Goal: Consume media (video, audio): Consume media (video, audio)

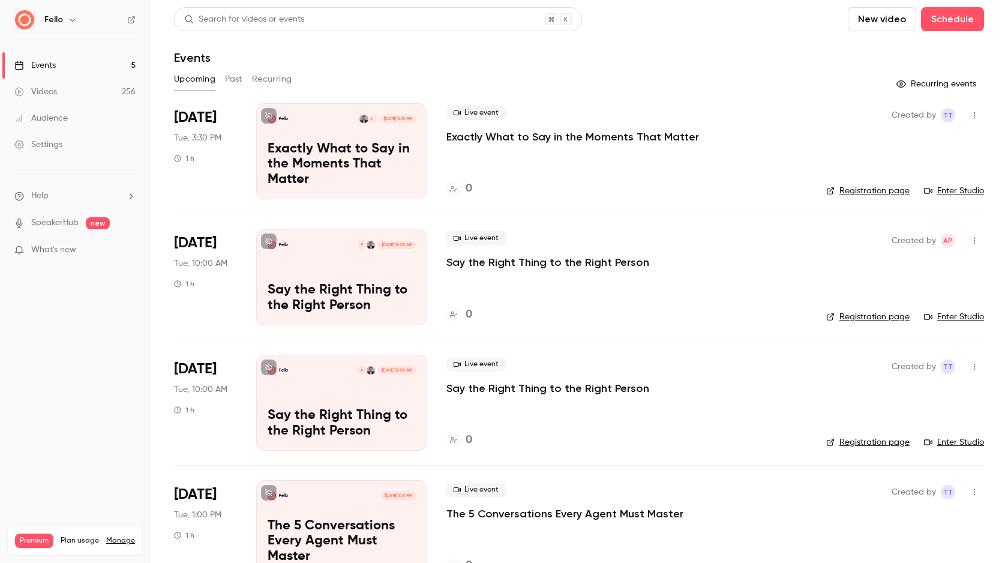
click at [892, 23] on button "New video" at bounding box center [882, 19] width 68 height 24
click at [882, 52] on div "Record" at bounding box center [925, 52] width 91 height 12
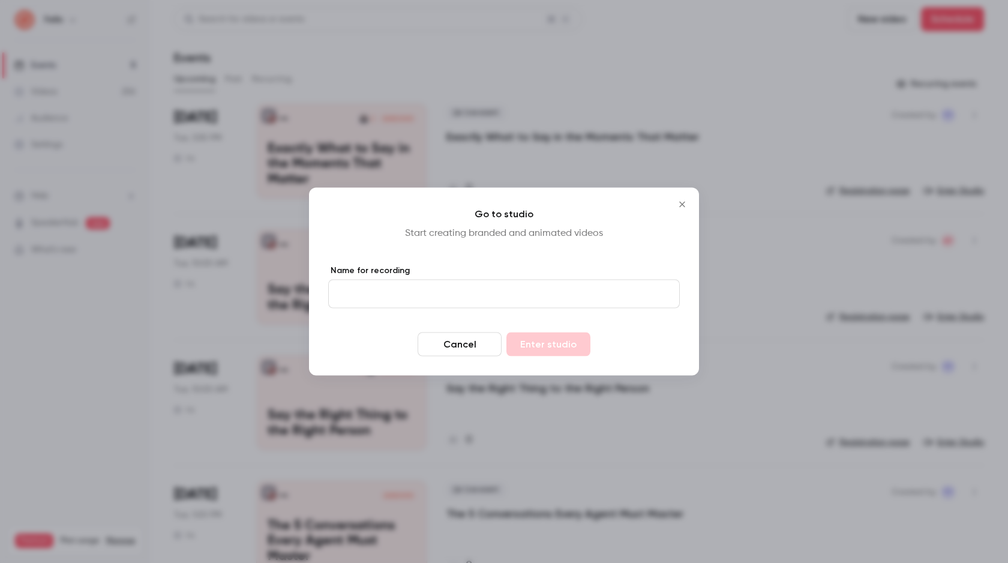
click at [377, 296] on input "Name for recording" at bounding box center [504, 294] width 352 height 29
type input "**********"
click at [547, 343] on button "Enter studio" at bounding box center [549, 344] width 84 height 24
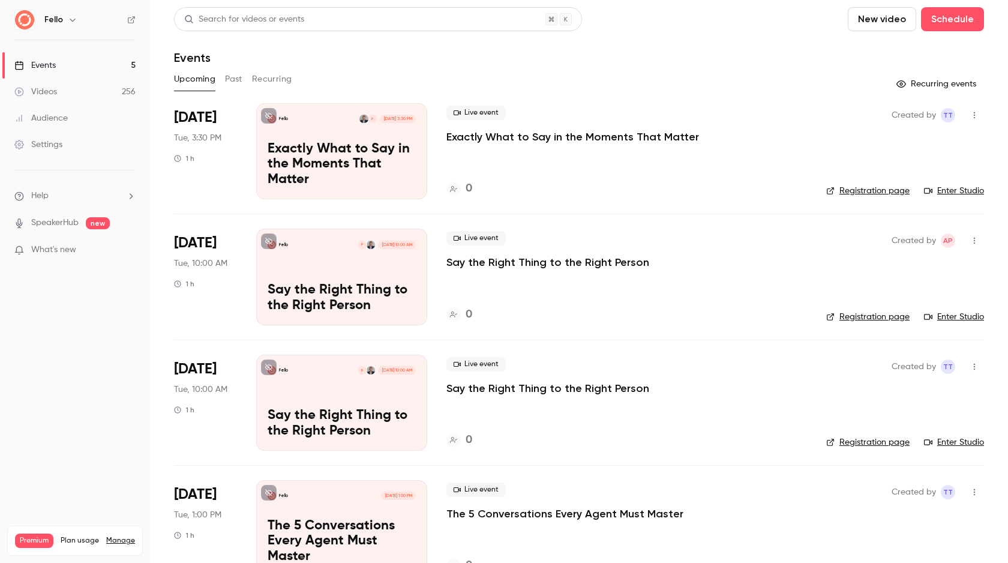
click at [83, 91] on link "Videos 256" at bounding box center [75, 92] width 150 height 26
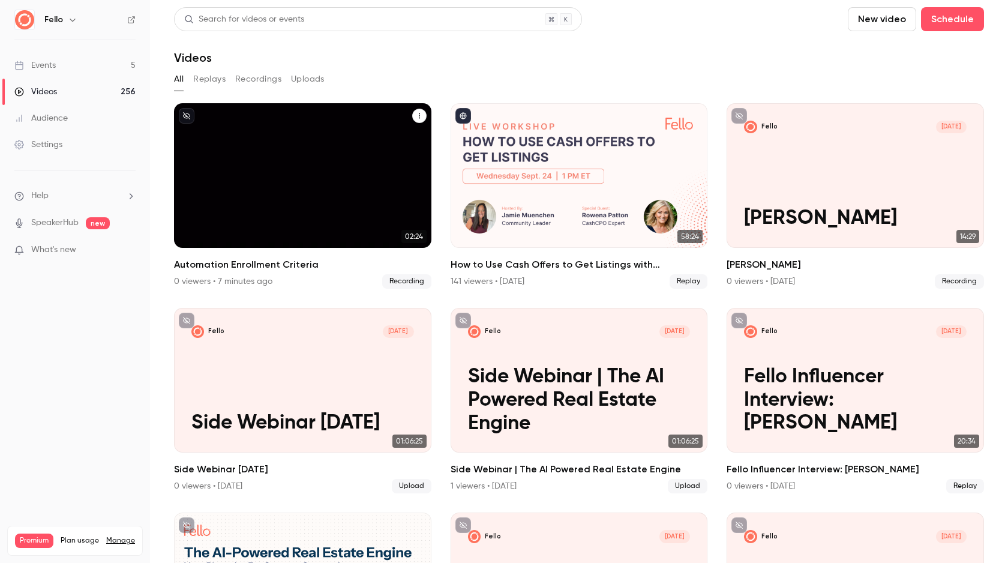
click at [368, 227] on p "Automation Enrollment Criteria" at bounding box center [302, 207] width 223 height 47
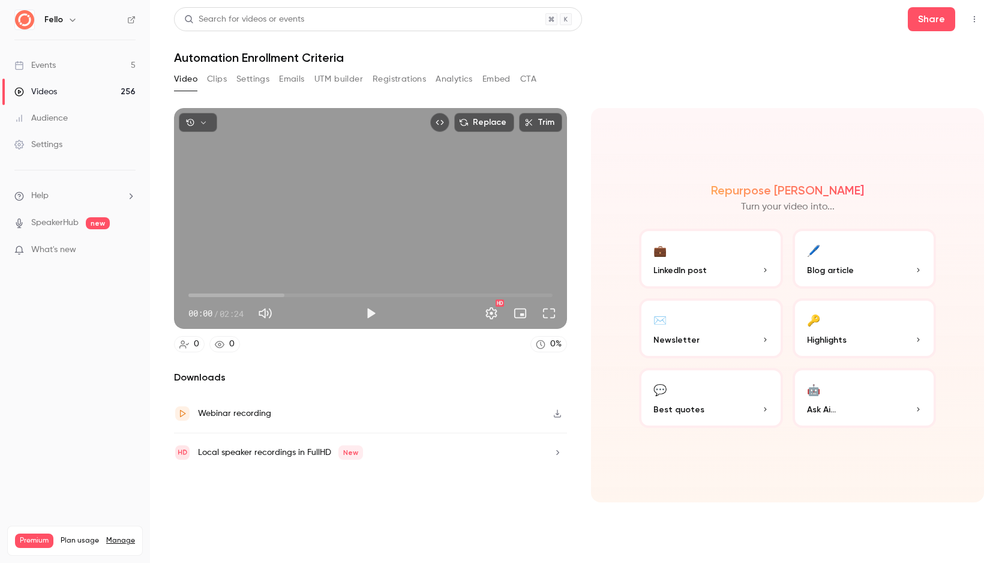
click at [79, 63] on link "Events 5" at bounding box center [75, 65] width 150 height 26
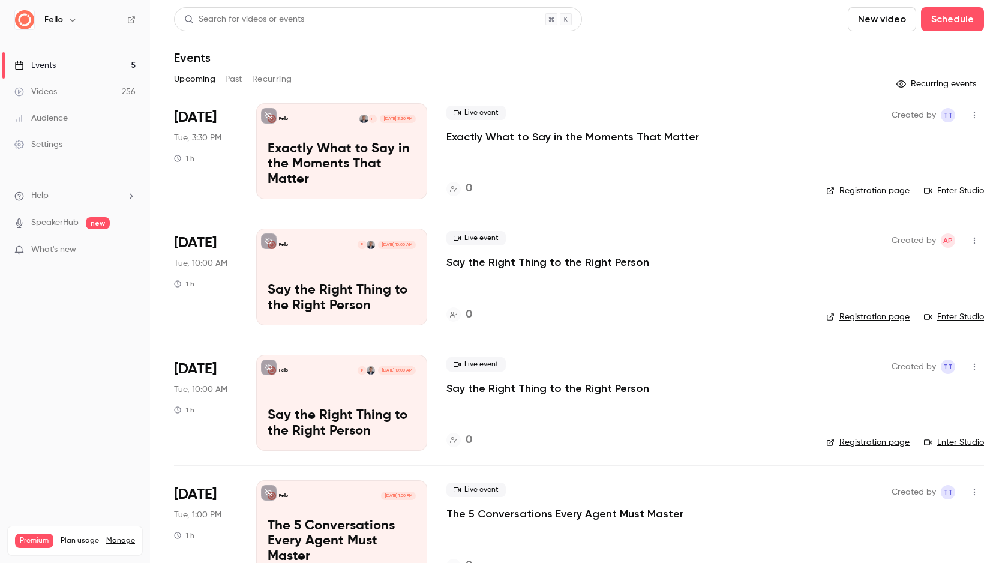
click at [81, 79] on link "Videos 256" at bounding box center [75, 92] width 150 height 26
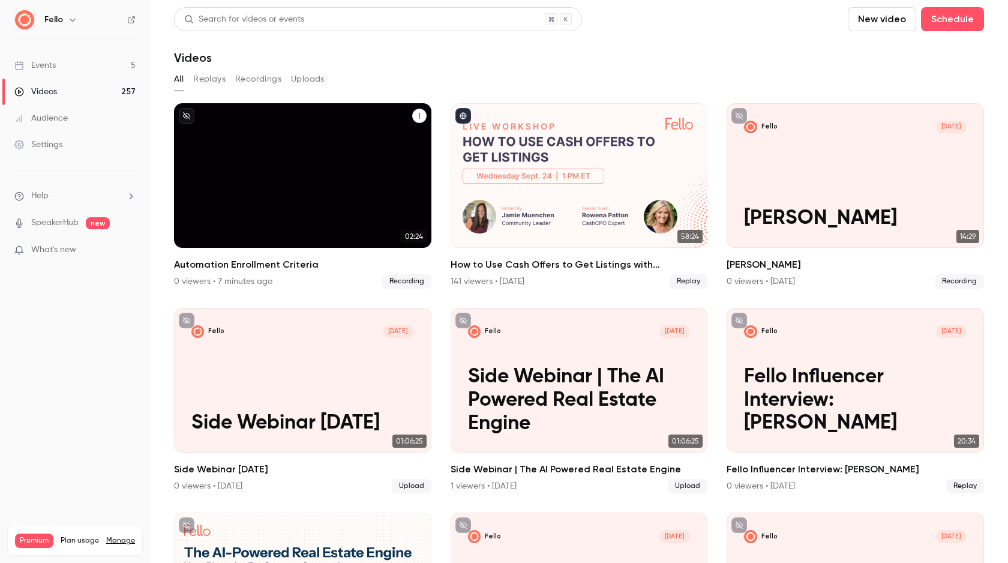
click at [382, 212] on p "Automation Enrollment Criteria" at bounding box center [302, 207] width 223 height 47
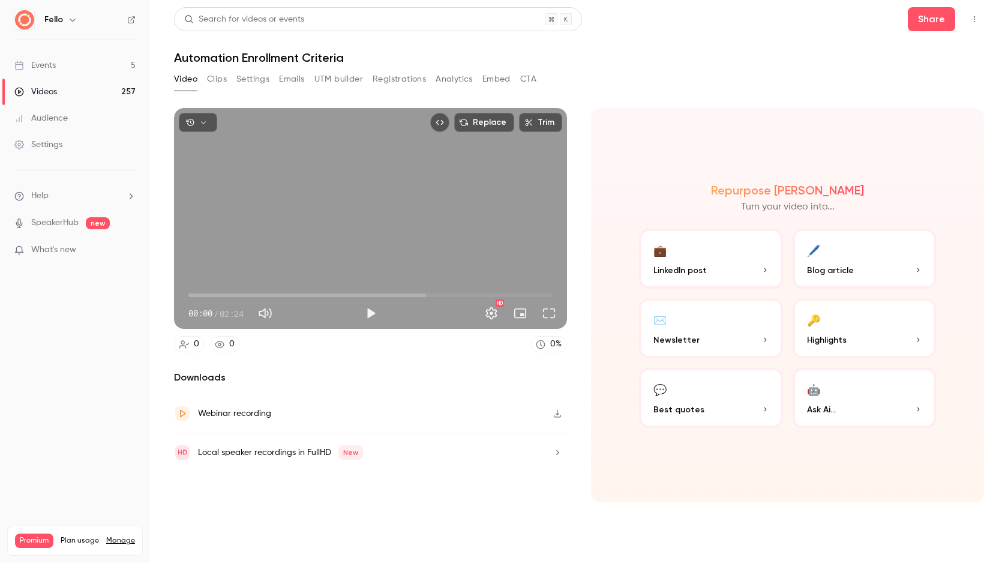
click at [558, 415] on icon "button" at bounding box center [558, 413] width 10 height 8
click at [218, 79] on button "Clips" at bounding box center [217, 79] width 20 height 19
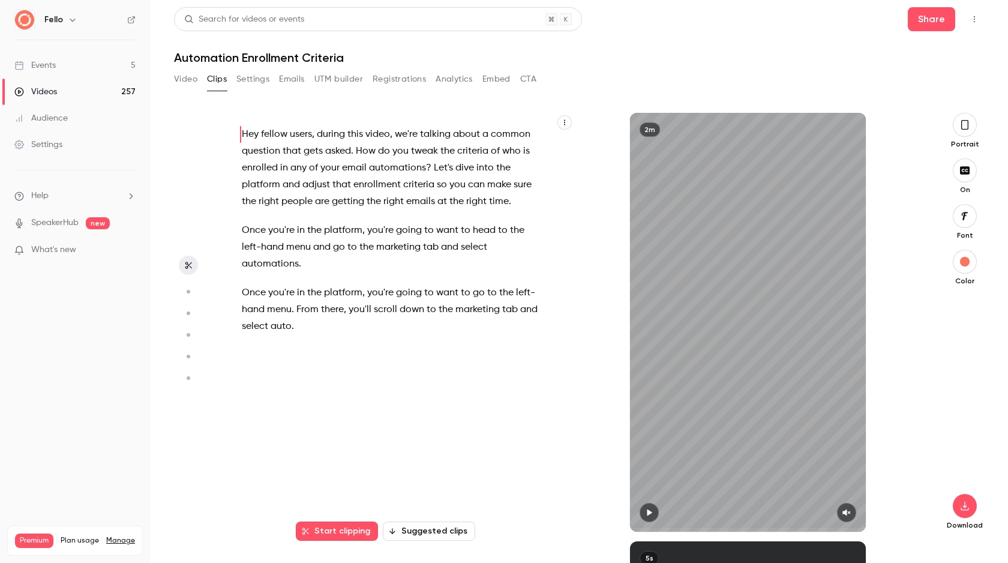
click at [63, 89] on link "Videos 257" at bounding box center [75, 92] width 150 height 26
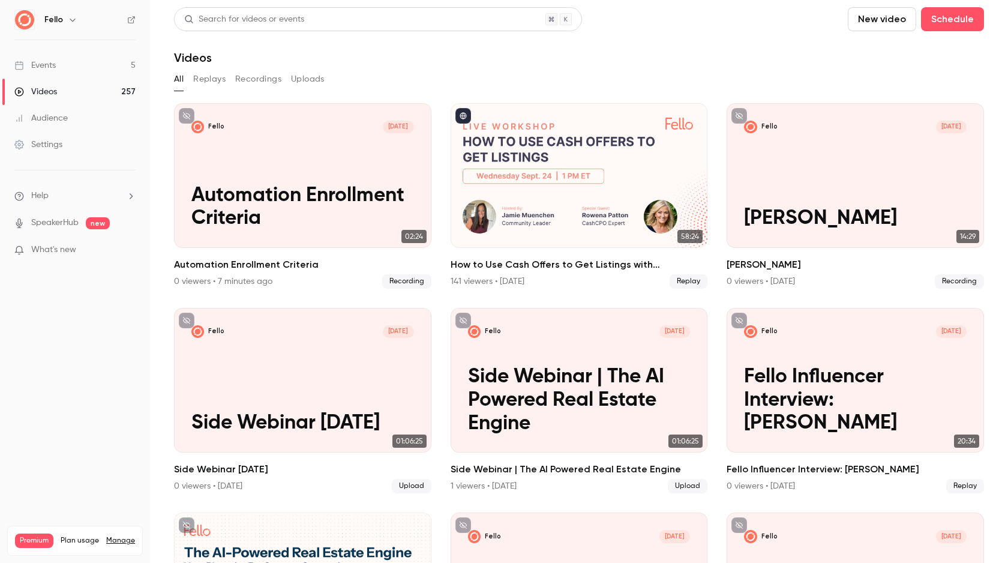
click at [64, 68] on link "Events 5" at bounding box center [75, 65] width 150 height 26
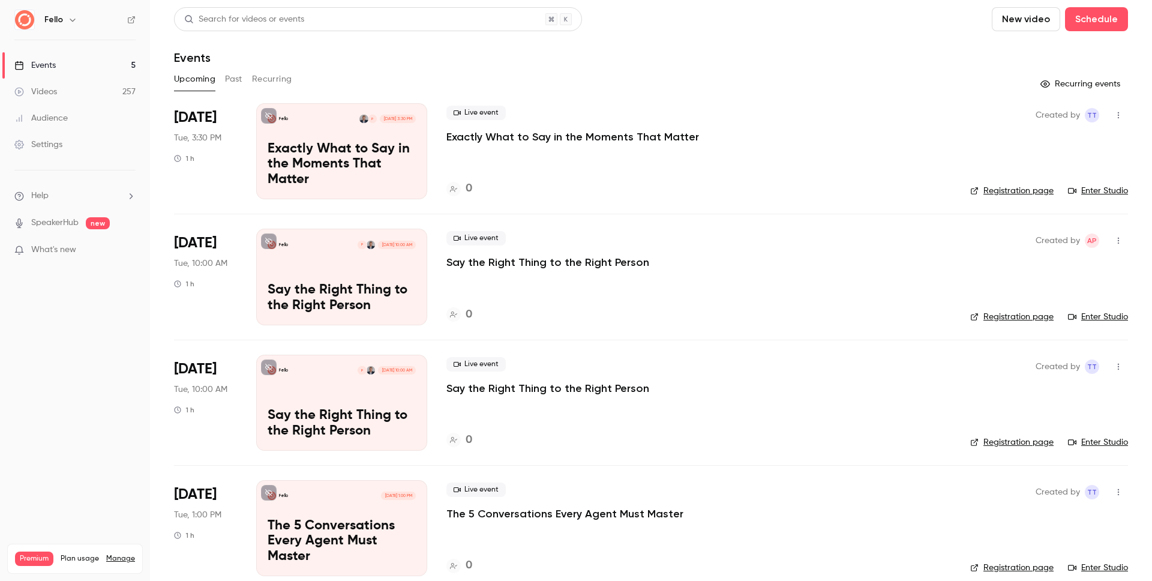
click at [113, 95] on link "Videos 257" at bounding box center [75, 92] width 150 height 26
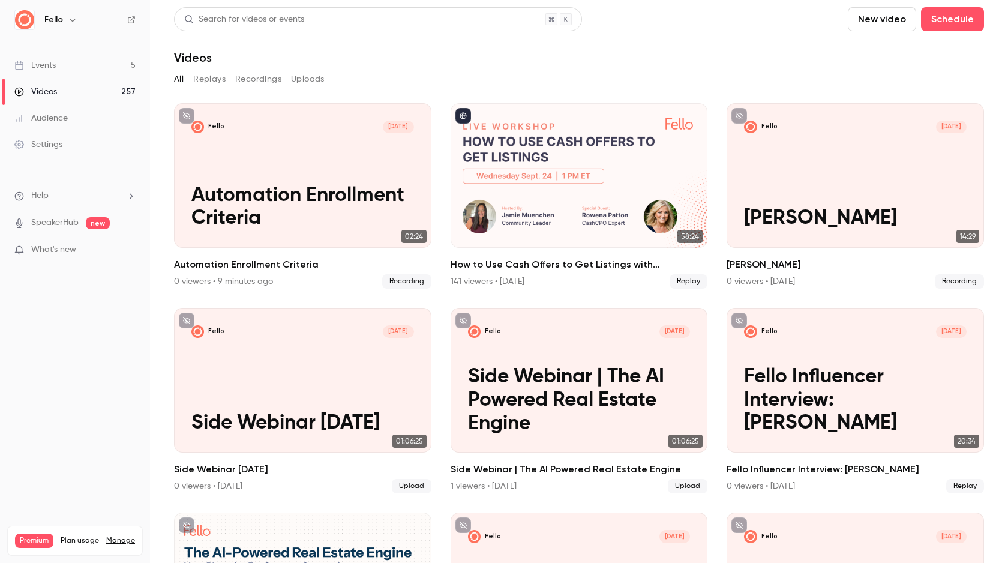
click at [256, 79] on button "Recordings" at bounding box center [258, 79] width 46 height 19
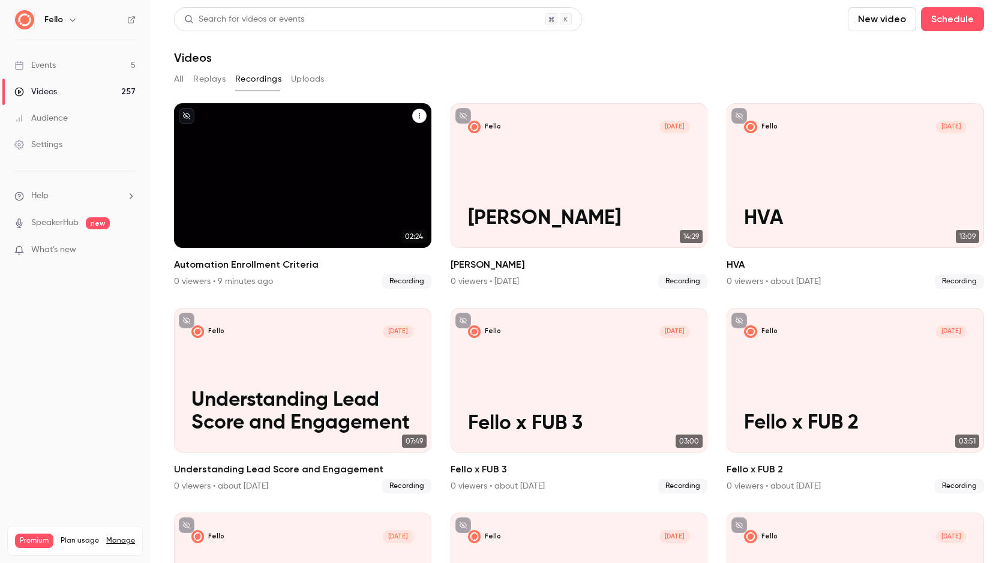
click at [419, 282] on span "Recording" at bounding box center [406, 281] width 49 height 14
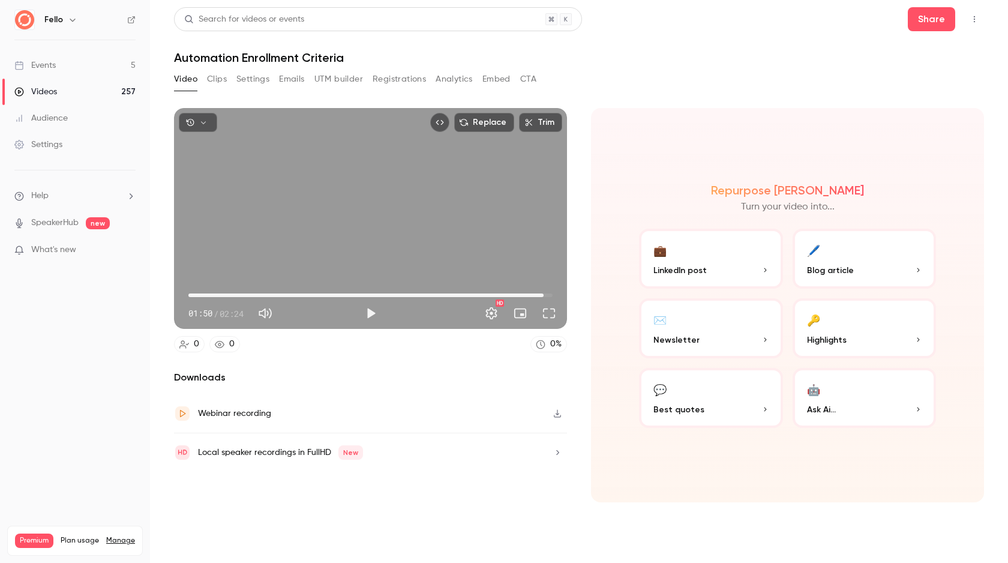
drag, startPoint x: 268, startPoint y: 293, endPoint x: 544, endPoint y: 301, distance: 276.2
click at [544, 301] on span "02:20" at bounding box center [370, 295] width 364 height 19
click at [368, 314] on button "Play" at bounding box center [371, 313] width 24 height 24
click at [368, 314] on button "Pause" at bounding box center [371, 313] width 24 height 24
type input "*****"
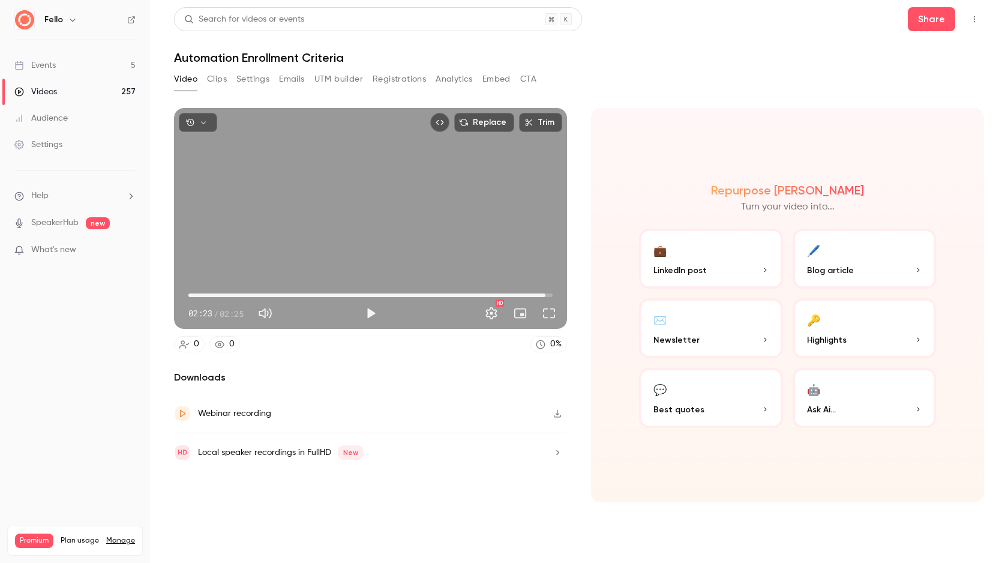
click at [290, 455] on div "Local speaker recordings in FullHD New" at bounding box center [280, 452] width 165 height 14
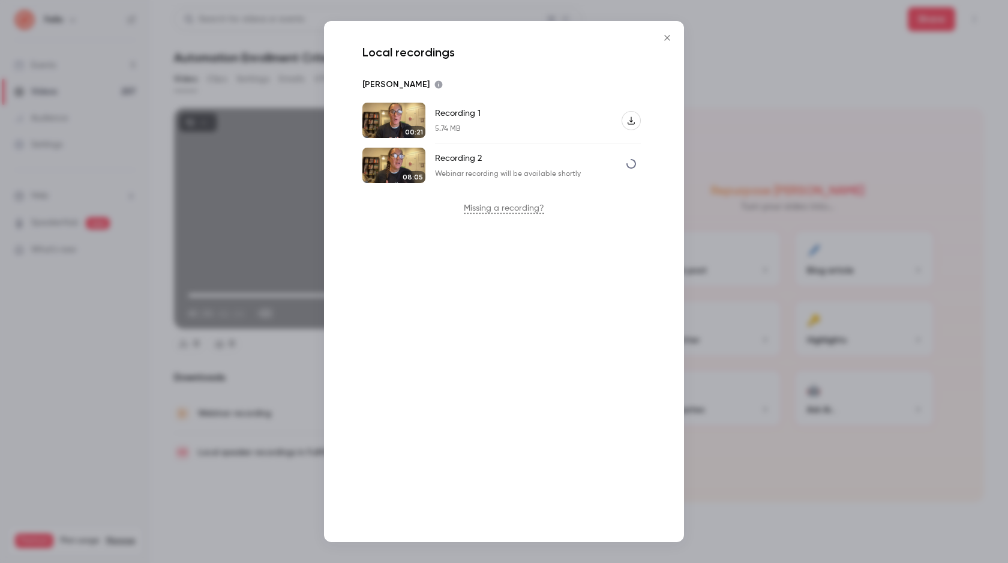
click at [631, 168] on div "Recording 2" at bounding box center [632, 165] width 10 height 14
click at [631, 165] on icon "Recording 2" at bounding box center [632, 164] width 10 height 10
click at [666, 34] on icon "Close" at bounding box center [667, 38] width 14 height 10
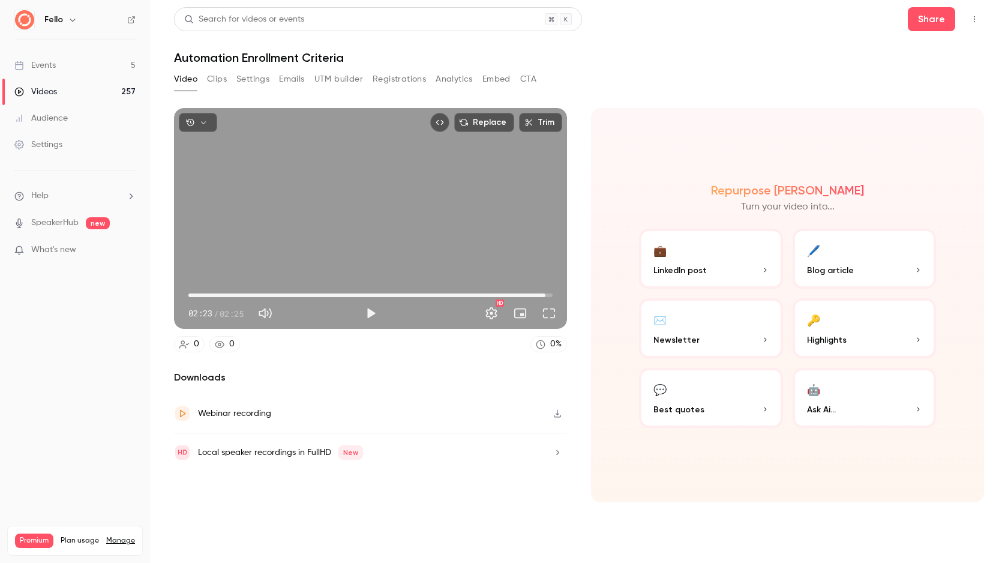
click at [88, 62] on link "Events 5" at bounding box center [75, 65] width 150 height 26
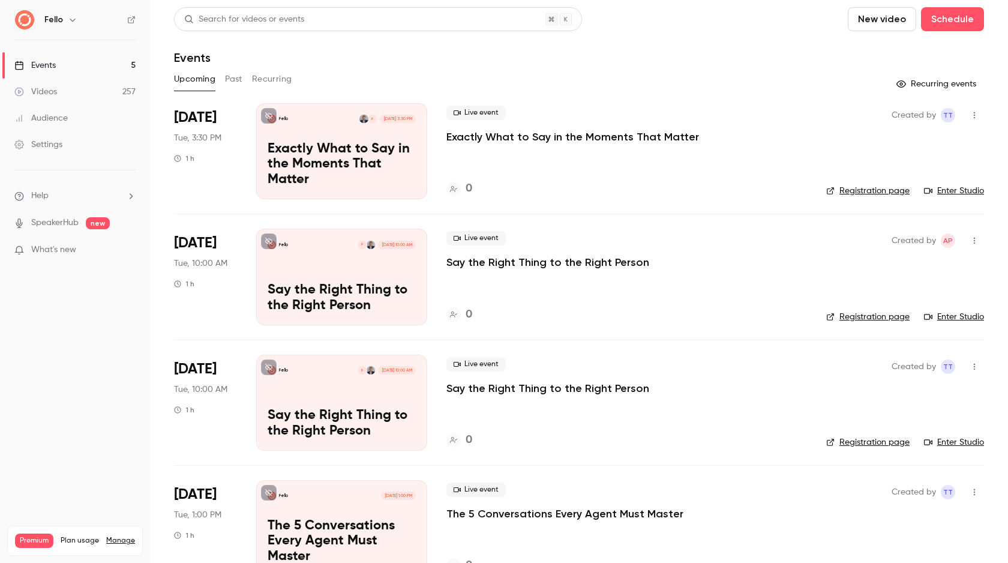
click at [91, 89] on link "Videos 257" at bounding box center [75, 92] width 150 height 26
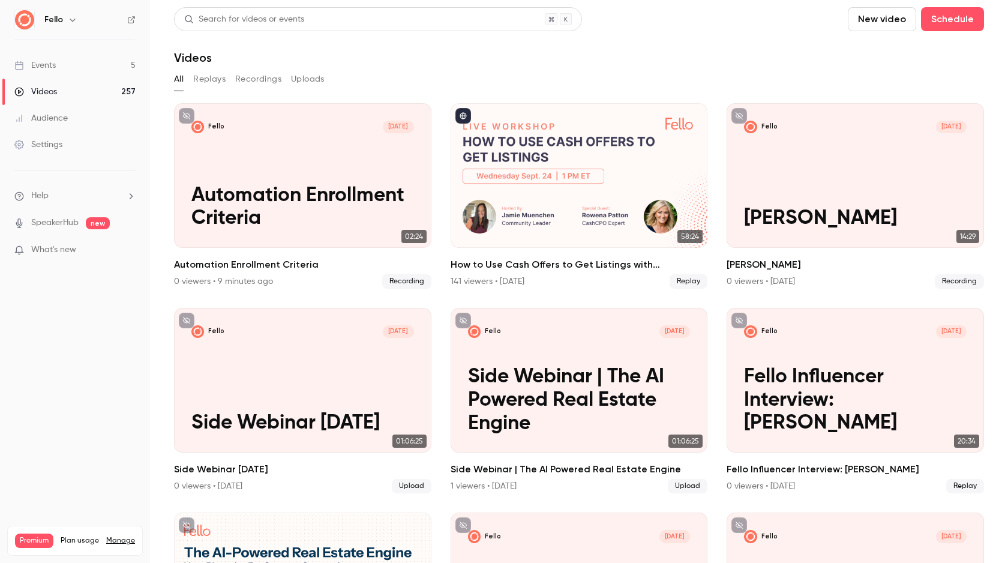
click at [886, 18] on button "New video" at bounding box center [882, 19] width 68 height 24
click at [889, 54] on div "Record" at bounding box center [925, 52] width 91 height 12
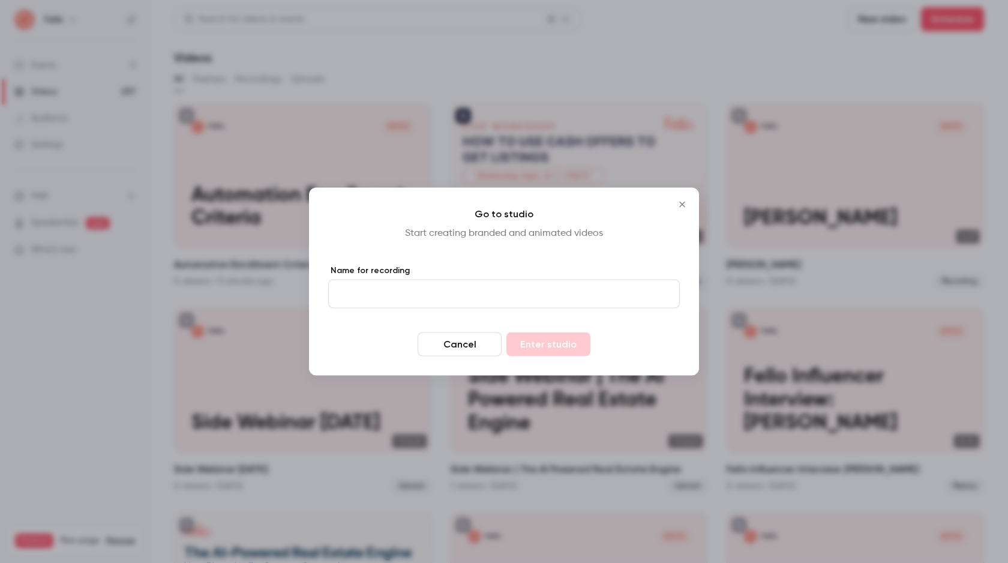
click at [485, 297] on input "Name for recording" at bounding box center [504, 294] width 352 height 29
type input "*"
type input "**********"
click at [528, 342] on button "Enter studio" at bounding box center [549, 344] width 84 height 24
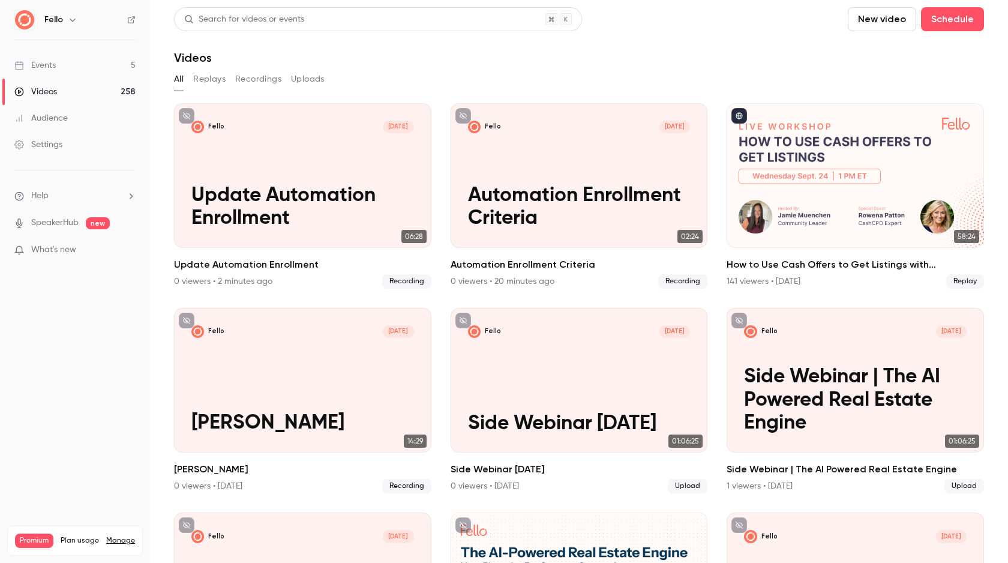
click at [71, 92] on link "Videos 258" at bounding box center [75, 92] width 150 height 26
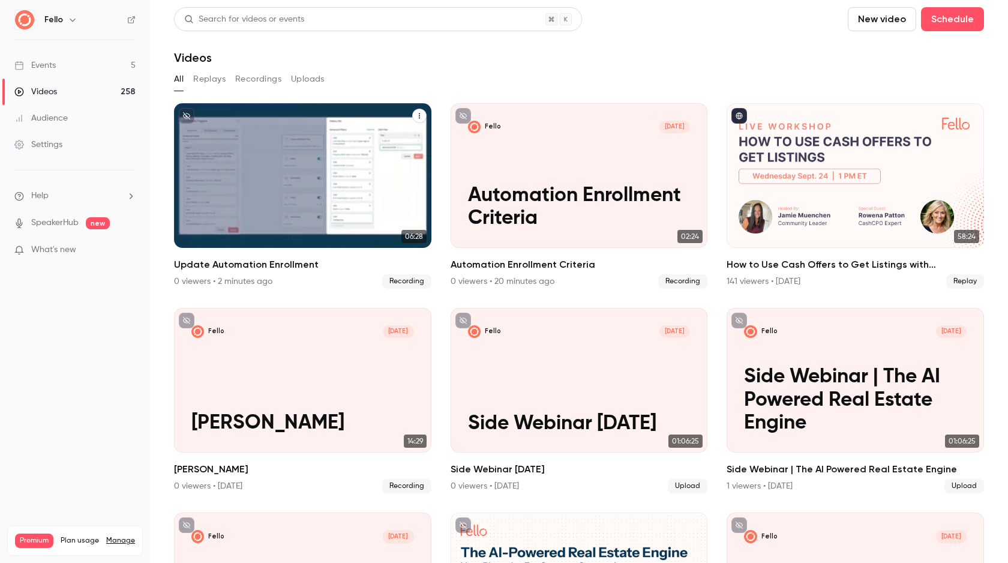
click at [266, 179] on div "Fello Sep 26 Update Automation Enrollment" at bounding box center [302, 175] width 257 height 145
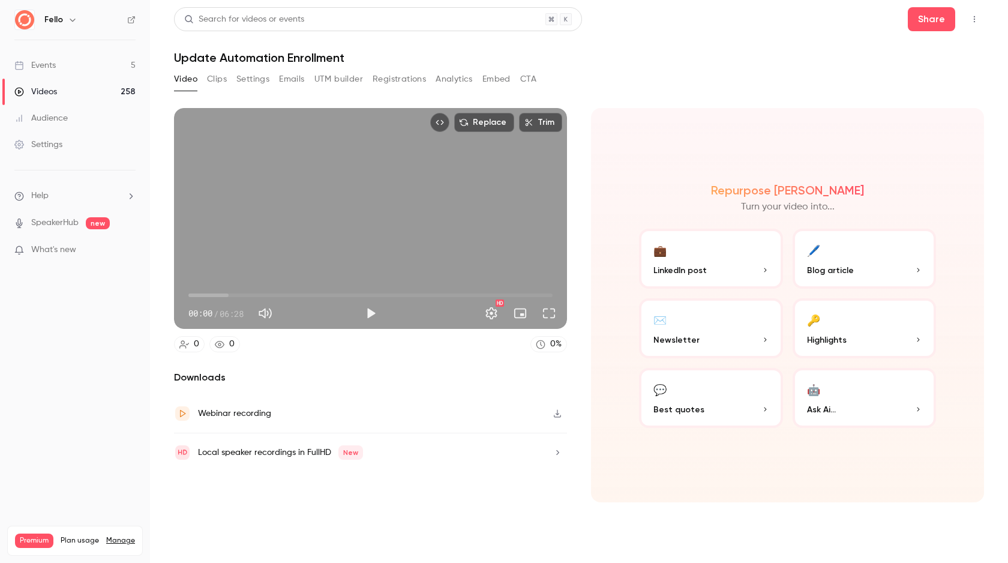
click at [221, 79] on button "Clips" at bounding box center [217, 79] width 20 height 19
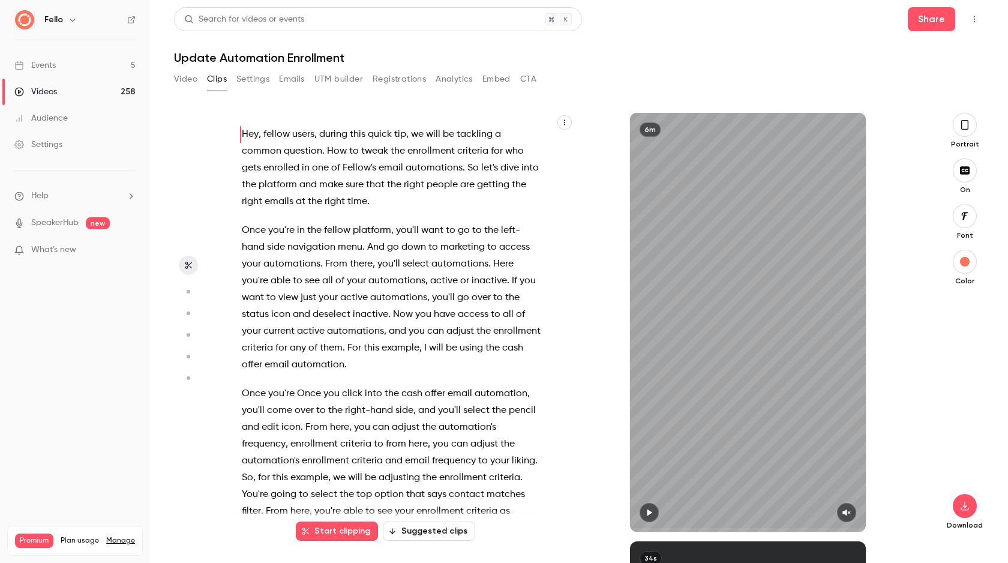
click at [193, 81] on button "Video" at bounding box center [185, 79] width 23 height 19
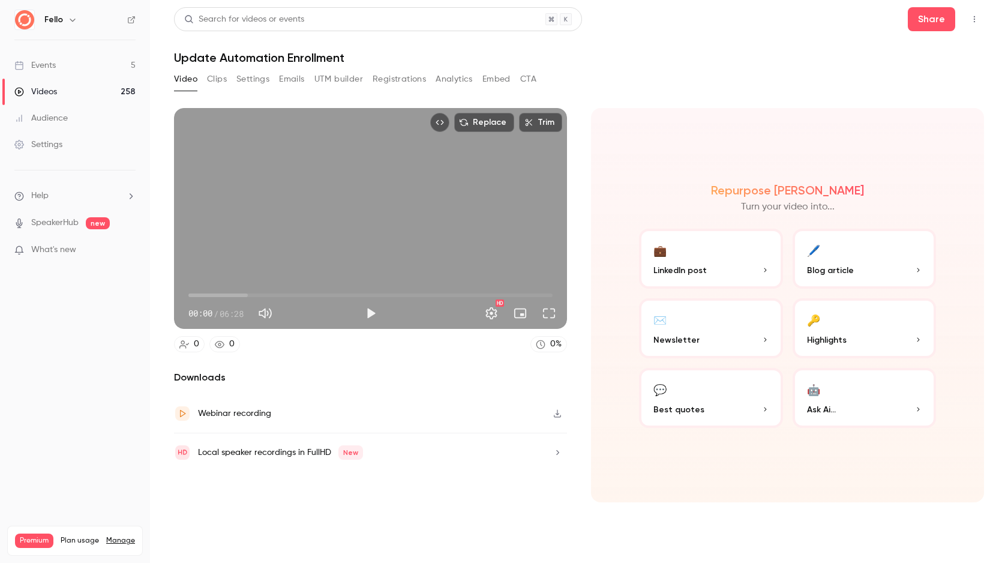
click at [559, 413] on icon "button" at bounding box center [558, 413] width 10 height 8
click at [378, 313] on button "Play" at bounding box center [371, 313] width 24 height 24
type input "****"
click at [359, 301] on button "Pause" at bounding box center [371, 313] width 24 height 24
type input "****"
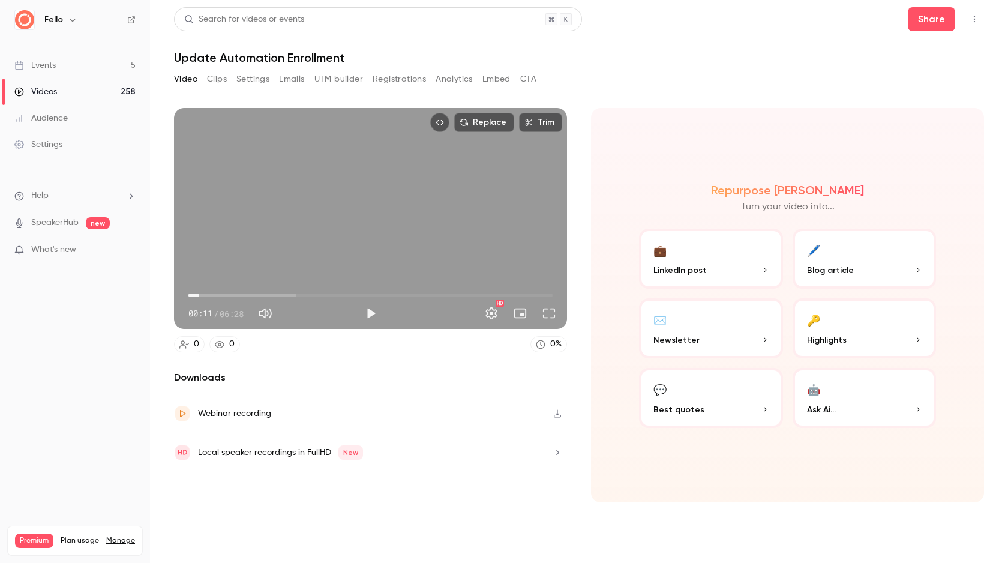
click at [79, 86] on link "Videos 258" at bounding box center [75, 92] width 150 height 26
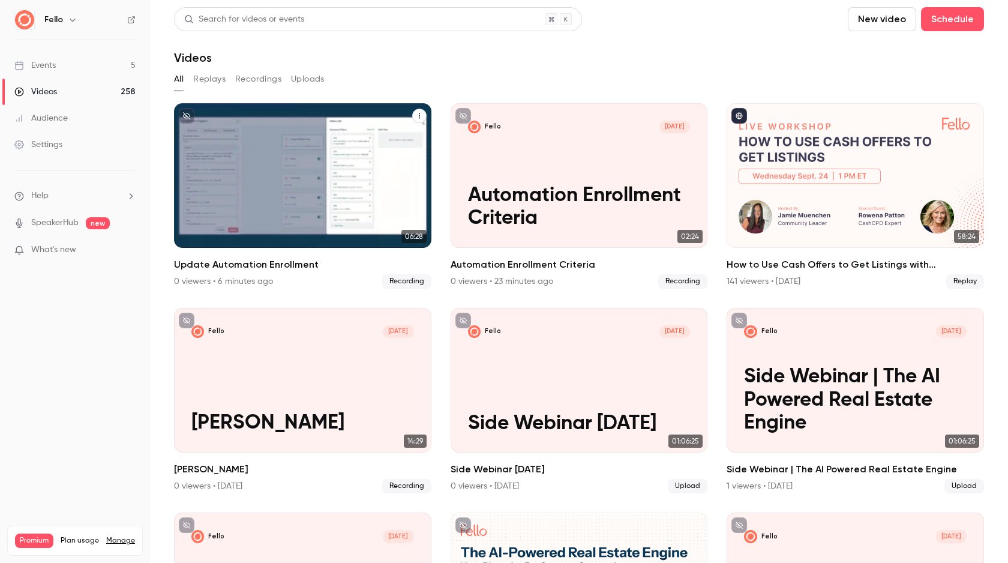
click at [286, 263] on h2 "Update Automation Enrollment" at bounding box center [302, 264] width 257 height 14
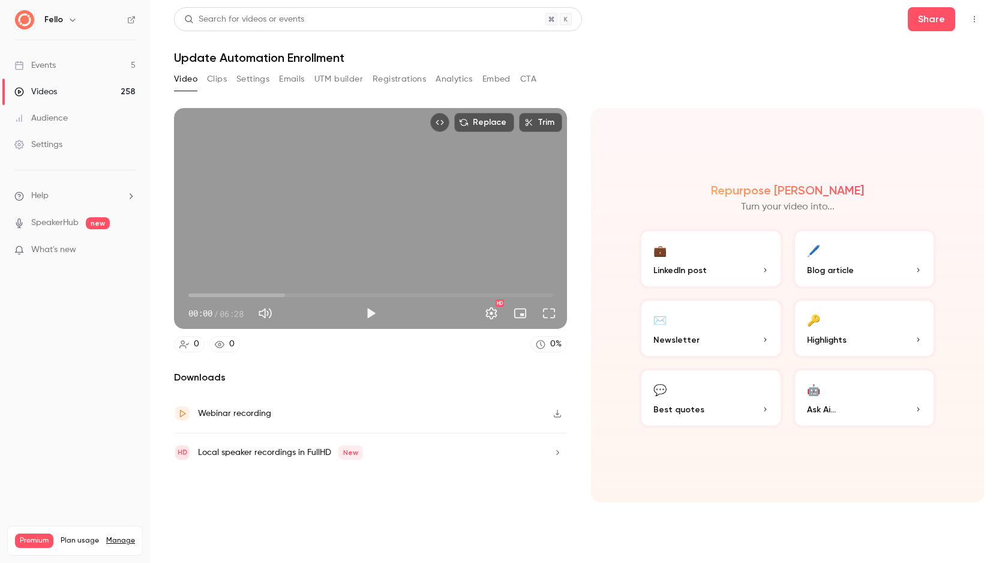
click at [562, 416] on icon "button" at bounding box center [558, 413] width 10 height 8
click at [216, 80] on button "Clips" at bounding box center [217, 79] width 20 height 19
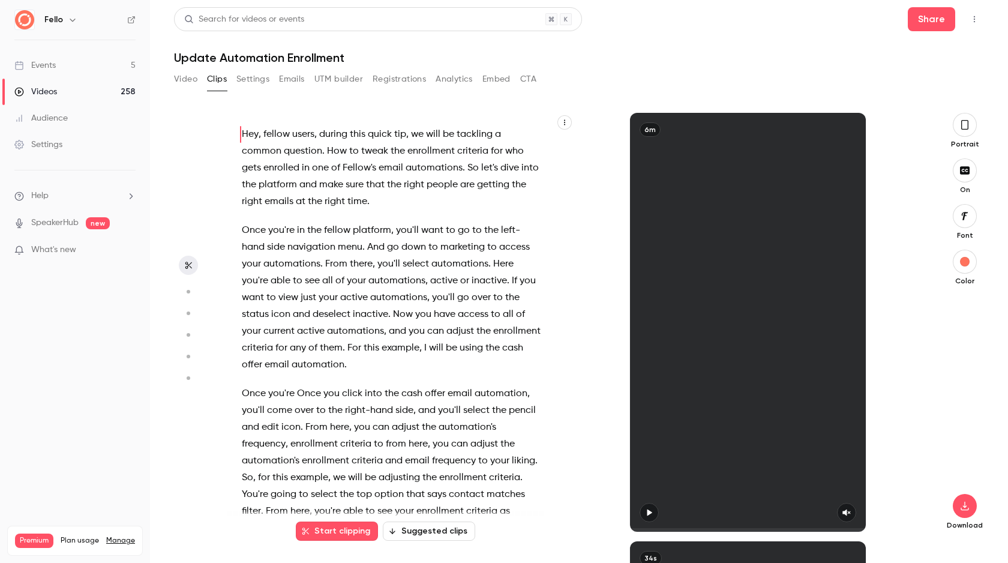
click at [191, 80] on button "Video" at bounding box center [185, 79] width 23 height 19
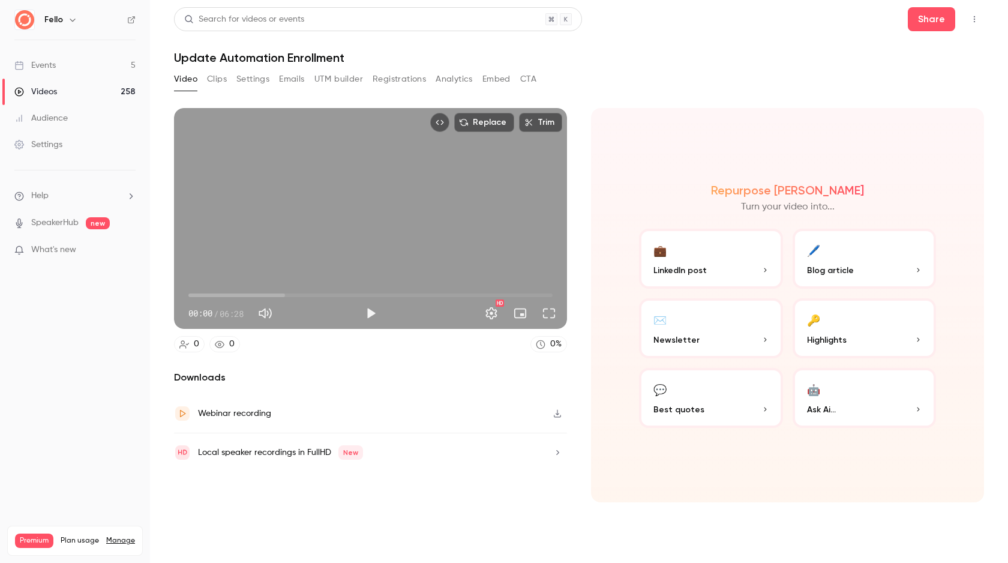
click at [543, 124] on button "Trim" at bounding box center [540, 122] width 43 height 19
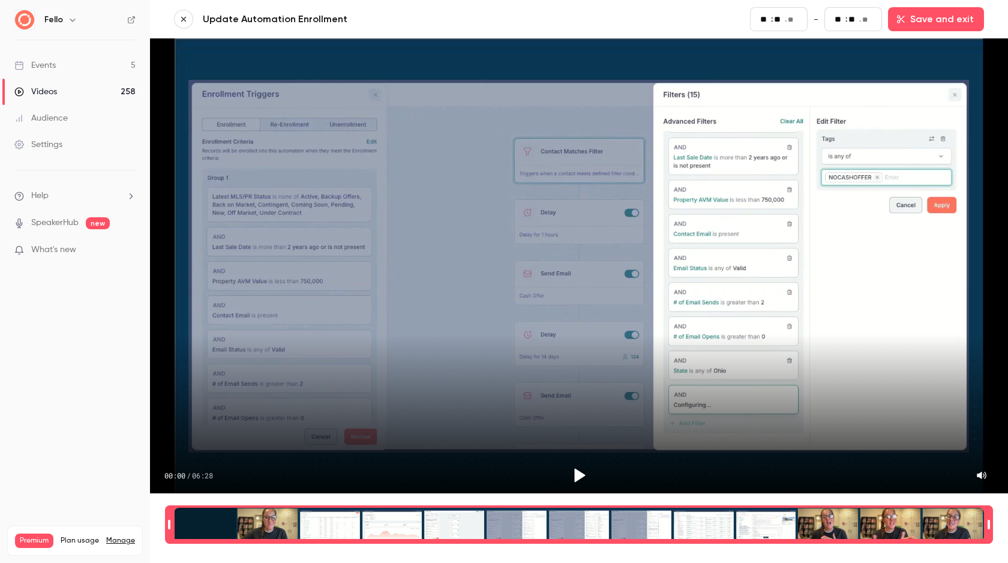
click at [53, 62] on div "Events" at bounding box center [34, 65] width 41 height 12
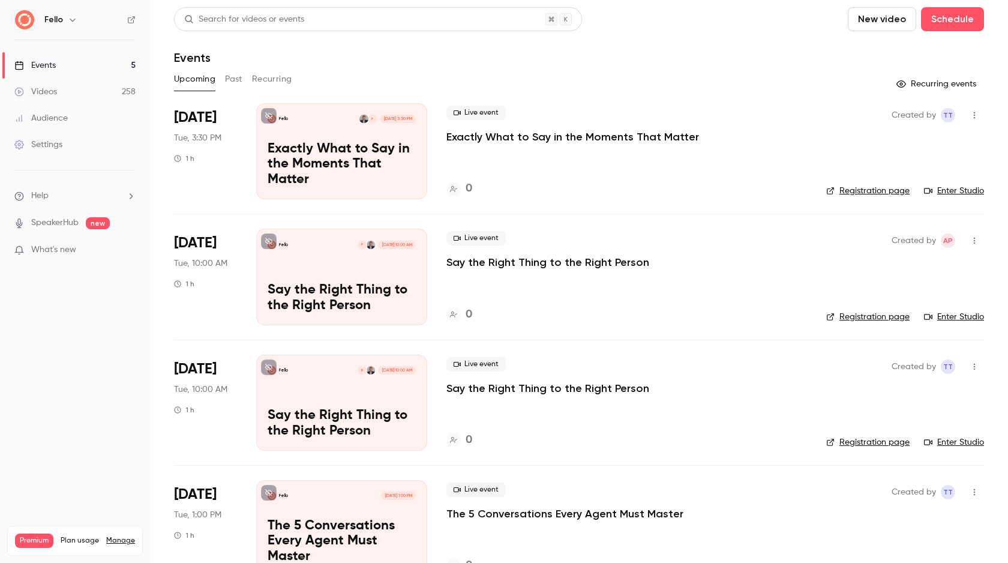
click at [81, 95] on link "Videos 258" at bounding box center [75, 92] width 150 height 26
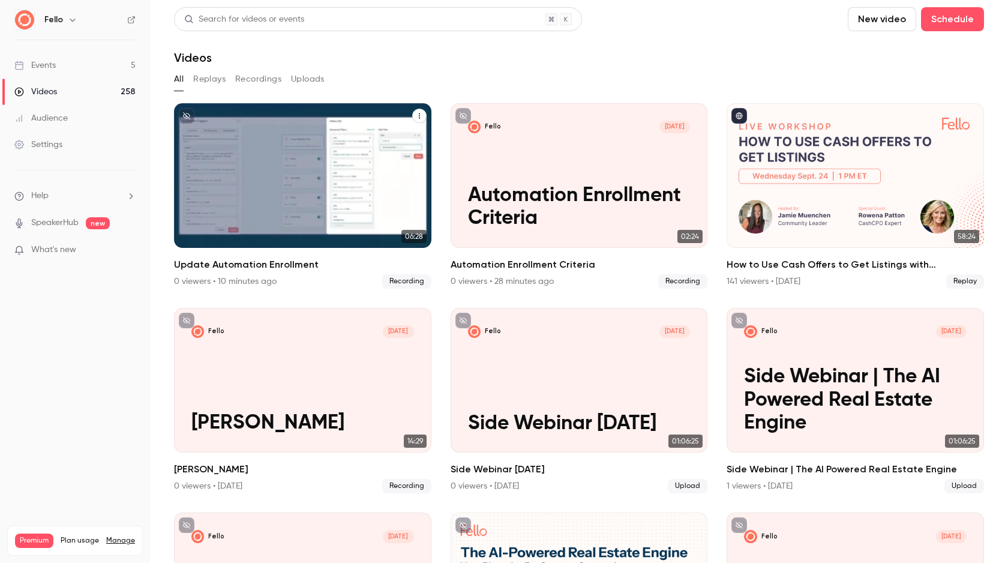
click at [371, 185] on p "Update Automation Enrollment" at bounding box center [302, 207] width 223 height 47
